Goal: Information Seeking & Learning: Learn about a topic

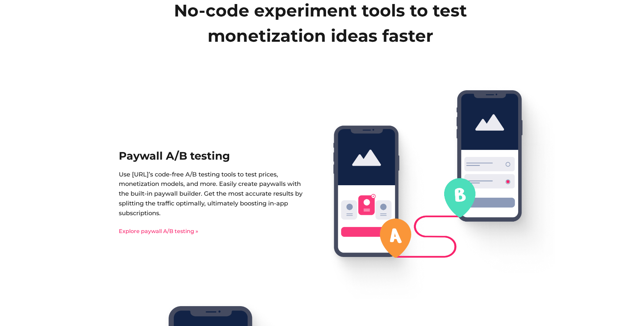
scroll to position [856, 0]
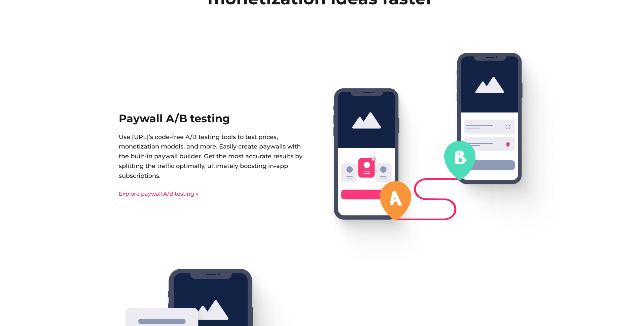
drag, startPoint x: 121, startPoint y: 119, endPoint x: 180, endPoint y: 176, distance: 83.3
click at [180, 176] on div "Paywall A/B testing Use [URL]’s code-free A/B testing tools to test prices, mon…" at bounding box center [215, 155] width 192 height 84
click at [177, 173] on p "Use [URL]’s code-free A/B testing tools to test prices, monetization models, an…" at bounding box center [215, 156] width 192 height 48
drag, startPoint x: 167, startPoint y: 176, endPoint x: 120, endPoint y: 118, distance: 74.9
click at [120, 119] on div "Paywall A/B testing Use [URL]’s code-free A/B testing tools to test prices, mon…" at bounding box center [215, 155] width 192 height 84
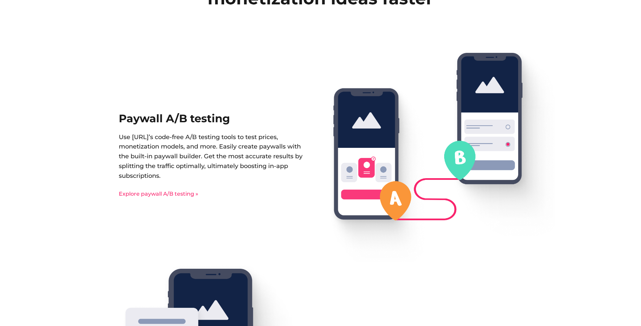
click at [129, 86] on div "Paywall A/B testing Use [URL]’s code-free A/B testing tools to test prices, mon…" at bounding box center [321, 155] width 404 height 214
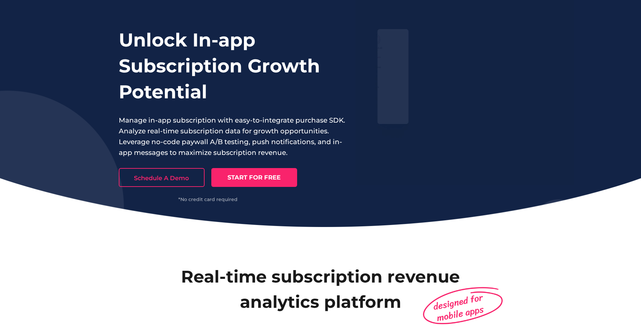
scroll to position [0, 0]
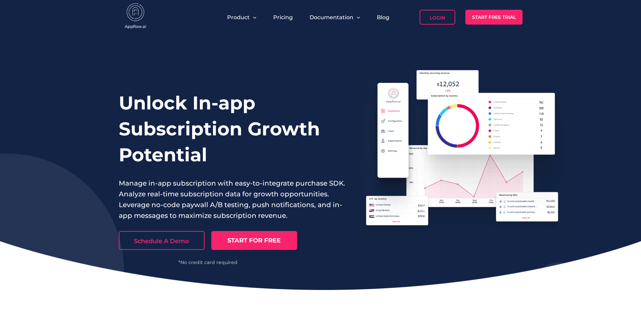
click at [135, 17] on img at bounding box center [136, 16] width 34 height 27
click at [284, 18] on link "Pricing" at bounding box center [283, 17] width 20 height 6
